Goal: Use online tool/utility

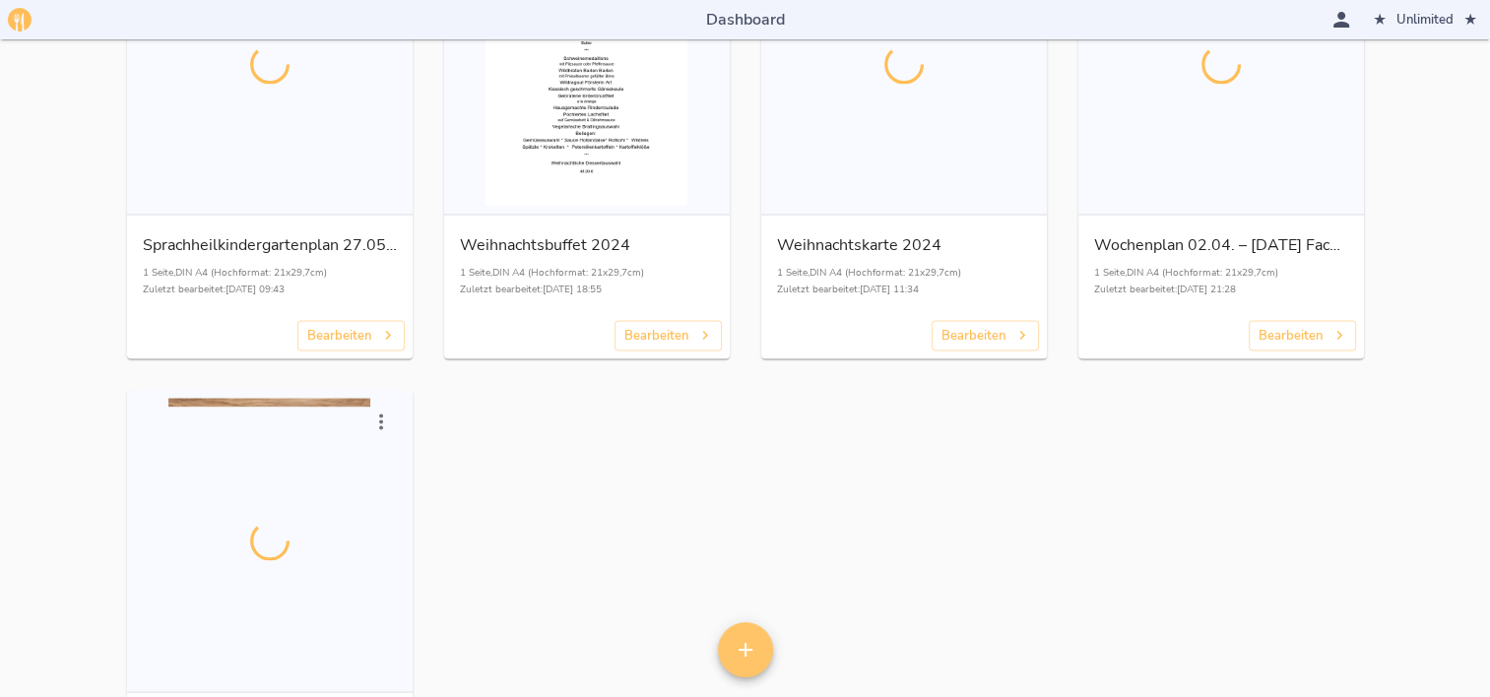
scroll to position [3891, 0]
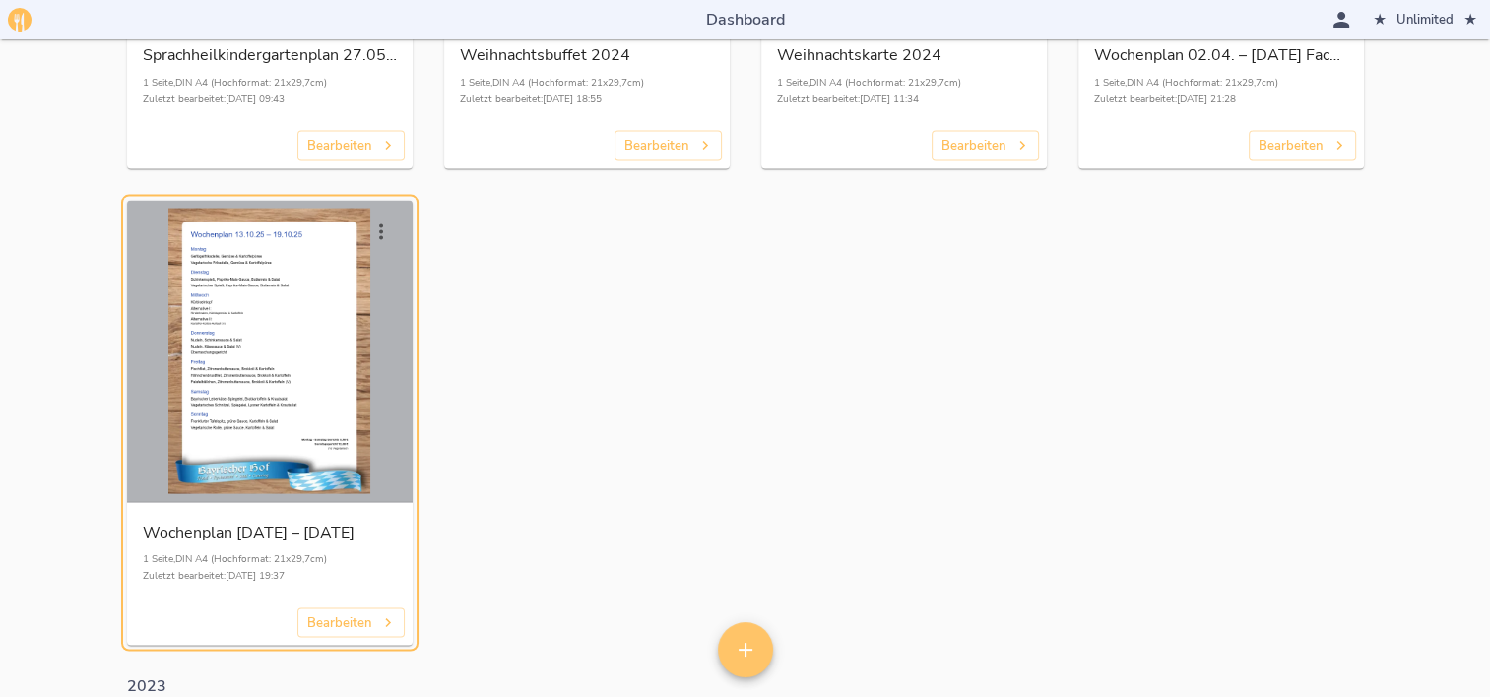
click at [267, 372] on div "button" at bounding box center [270, 352] width 270 height 286
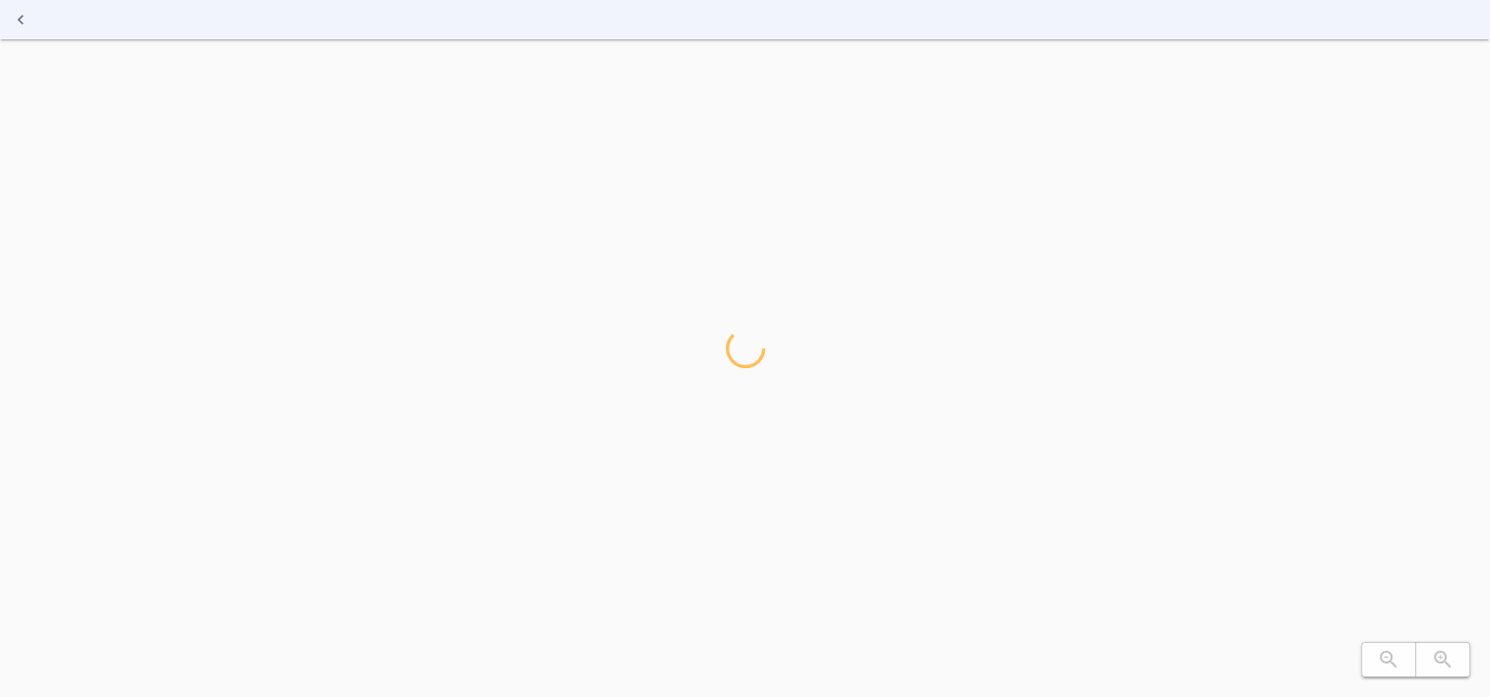
click at [946, 0] on html at bounding box center [745, 0] width 1490 height 0
